Goal: Task Accomplishment & Management: Manage account settings

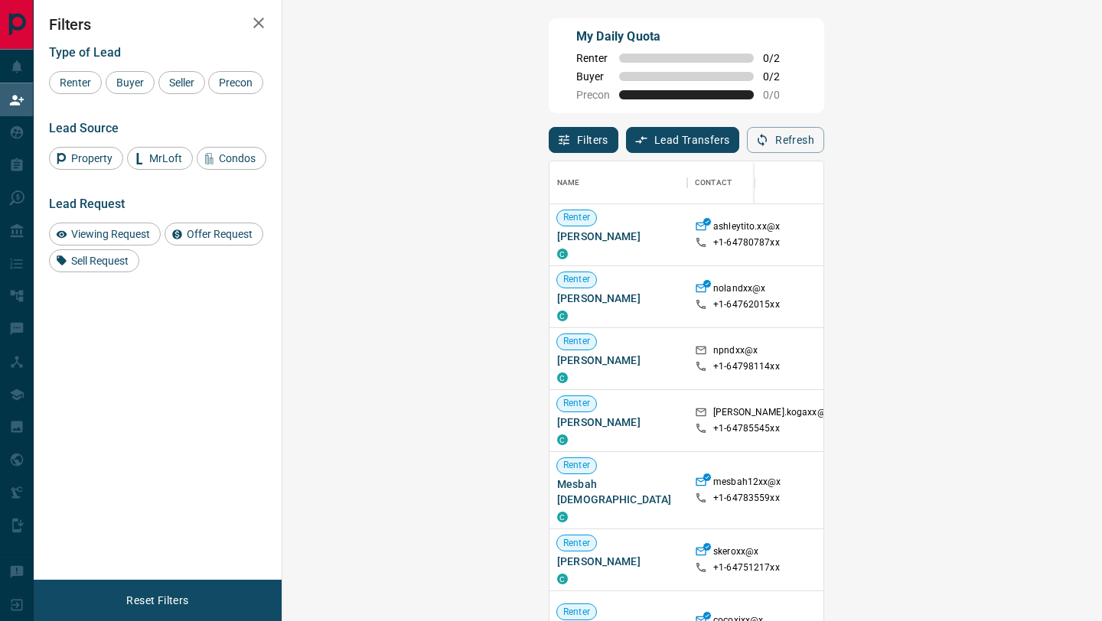
scroll to position [472, 787]
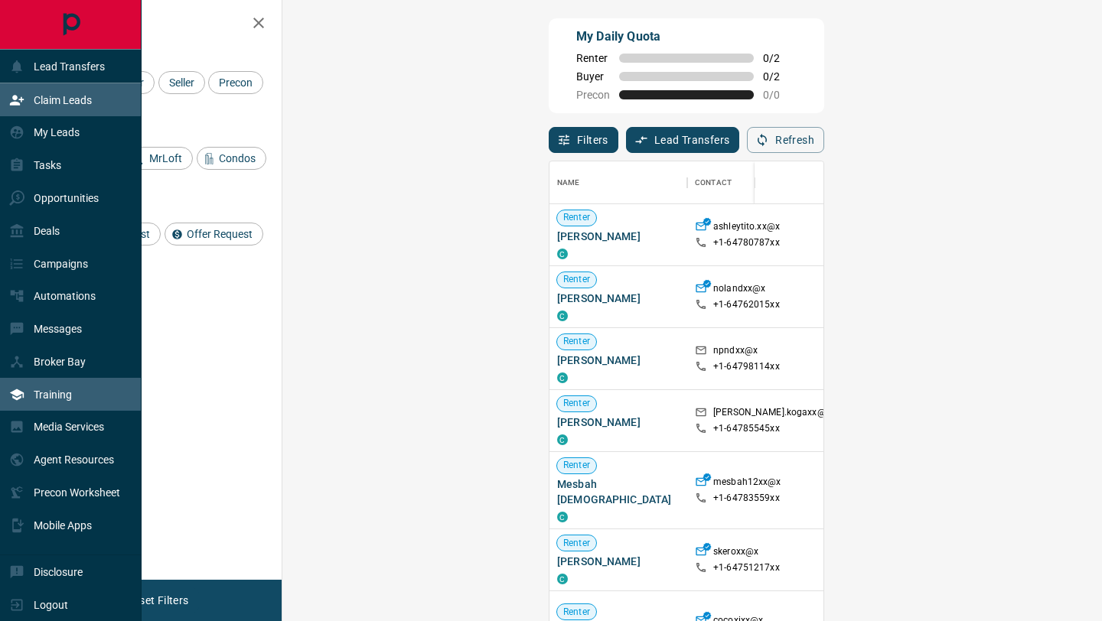
click at [107, 395] on div "Training" at bounding box center [71, 394] width 142 height 33
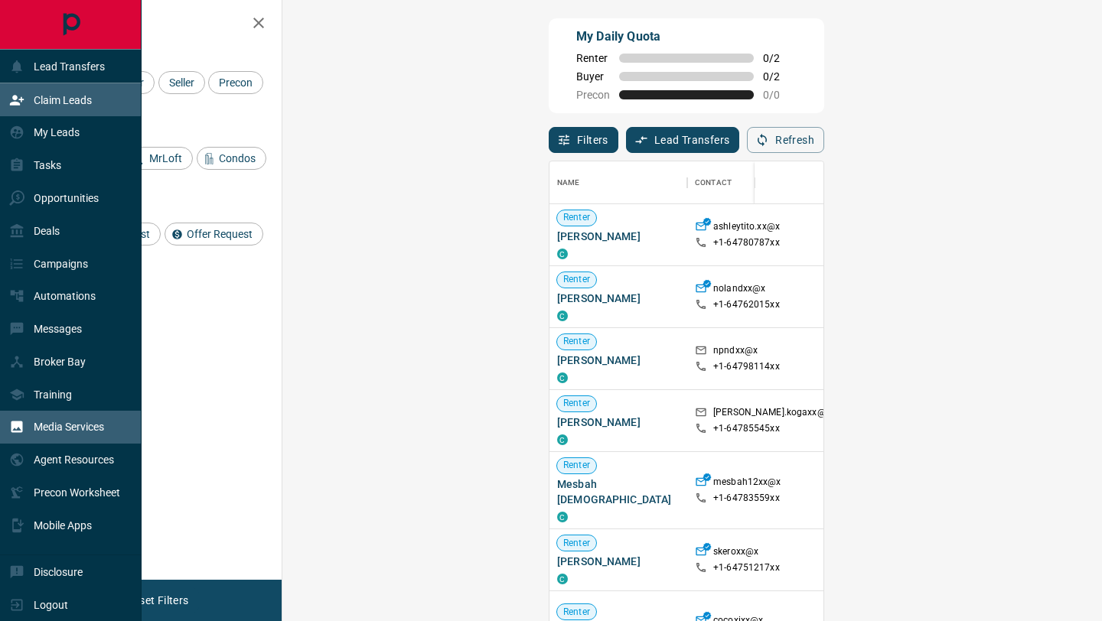
click at [91, 430] on p "Media Services" at bounding box center [69, 427] width 70 height 12
click at [107, 467] on div "Agent Resources" at bounding box center [61, 460] width 105 height 25
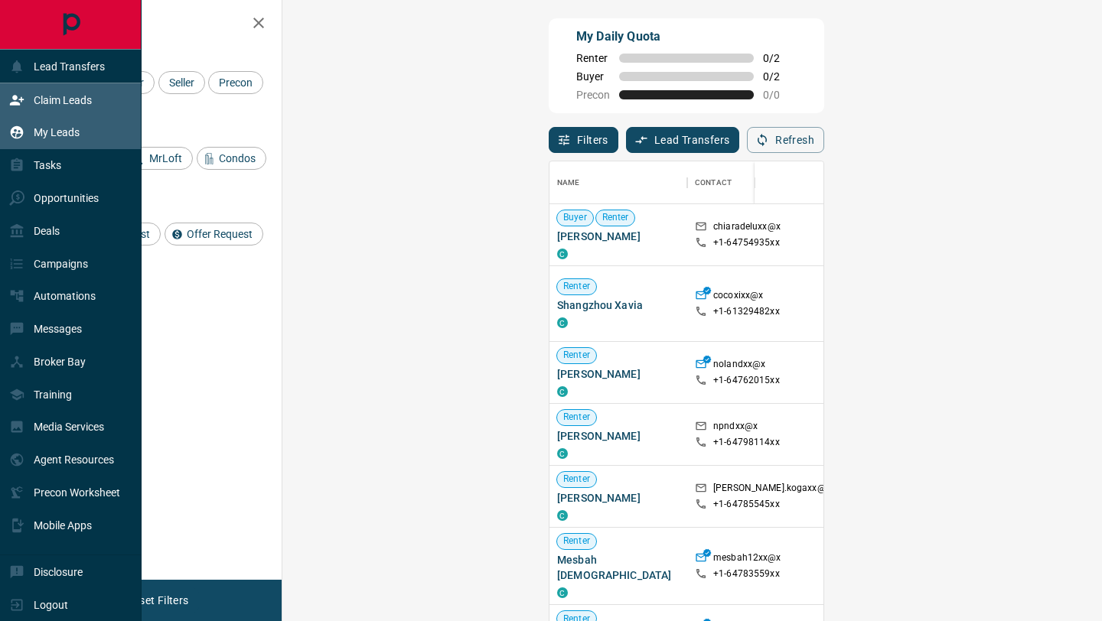
click at [85, 138] on div "My Leads" at bounding box center [71, 132] width 142 height 33
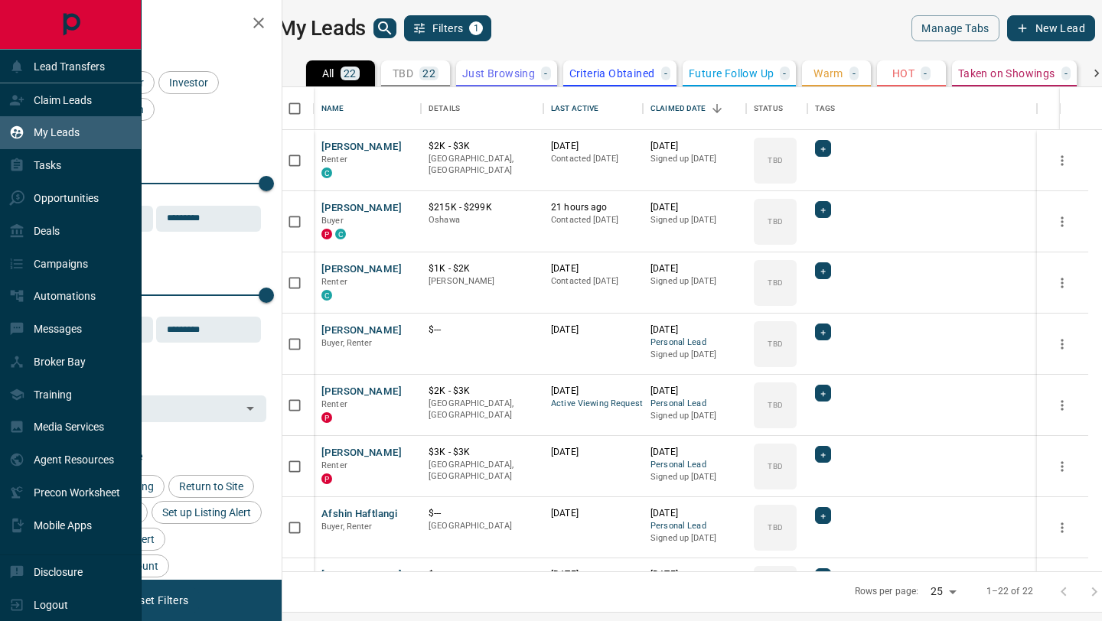
scroll to position [484, 813]
click at [73, 94] on p "Claim Leads" at bounding box center [63, 100] width 58 height 12
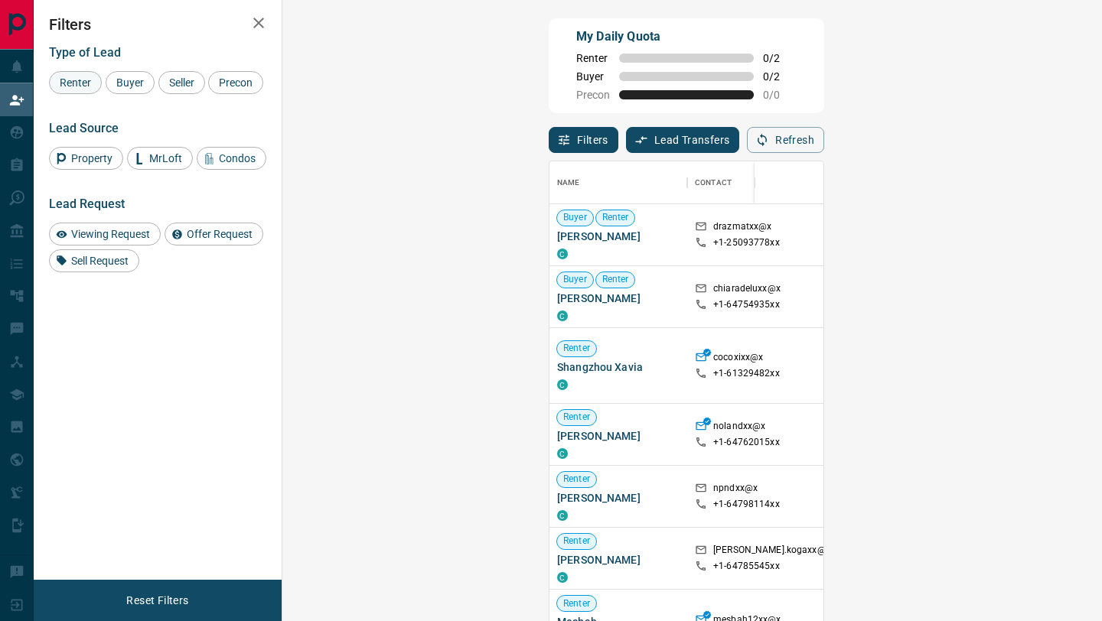
click at [72, 82] on span "Renter" at bounding box center [75, 83] width 42 height 12
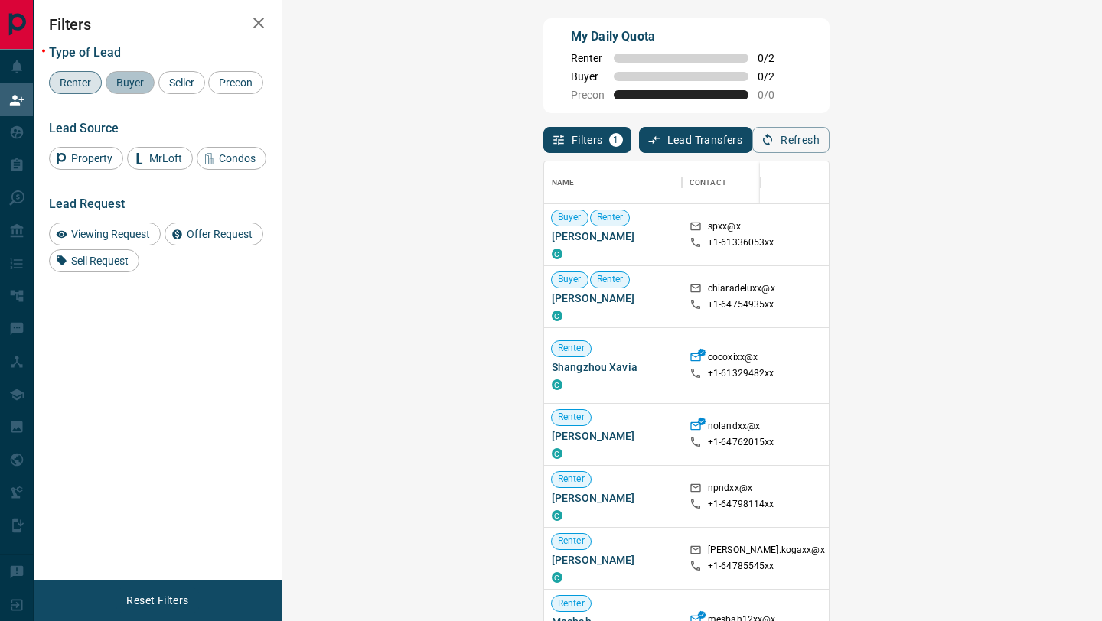
click at [129, 82] on span "Buyer" at bounding box center [130, 83] width 38 height 12
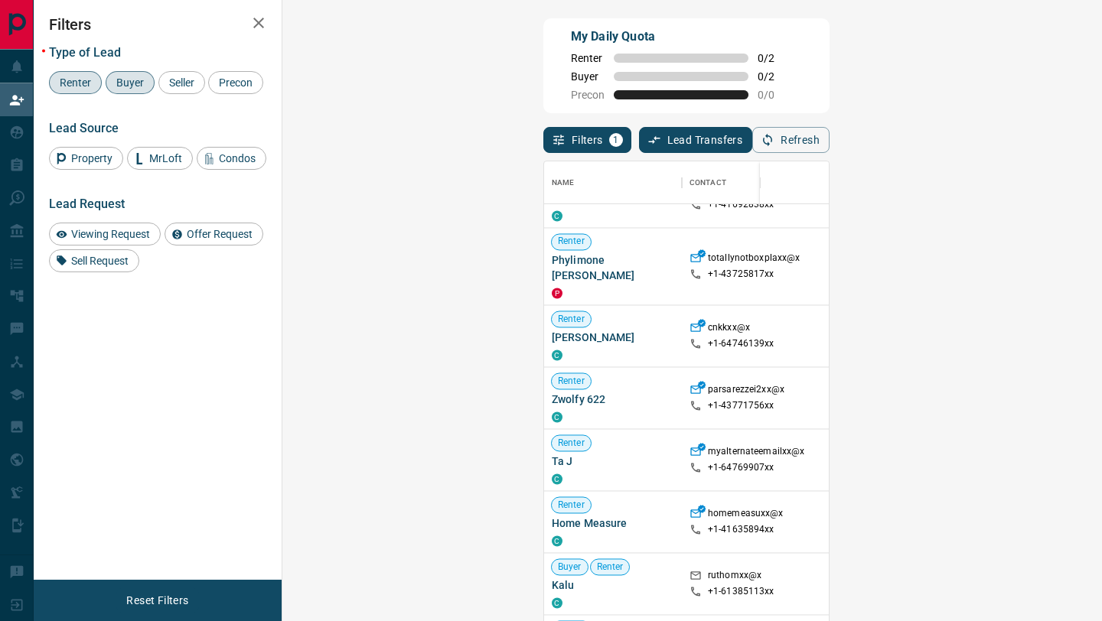
scroll to position [2282, 0]
